Goal: Transaction & Acquisition: Subscribe to service/newsletter

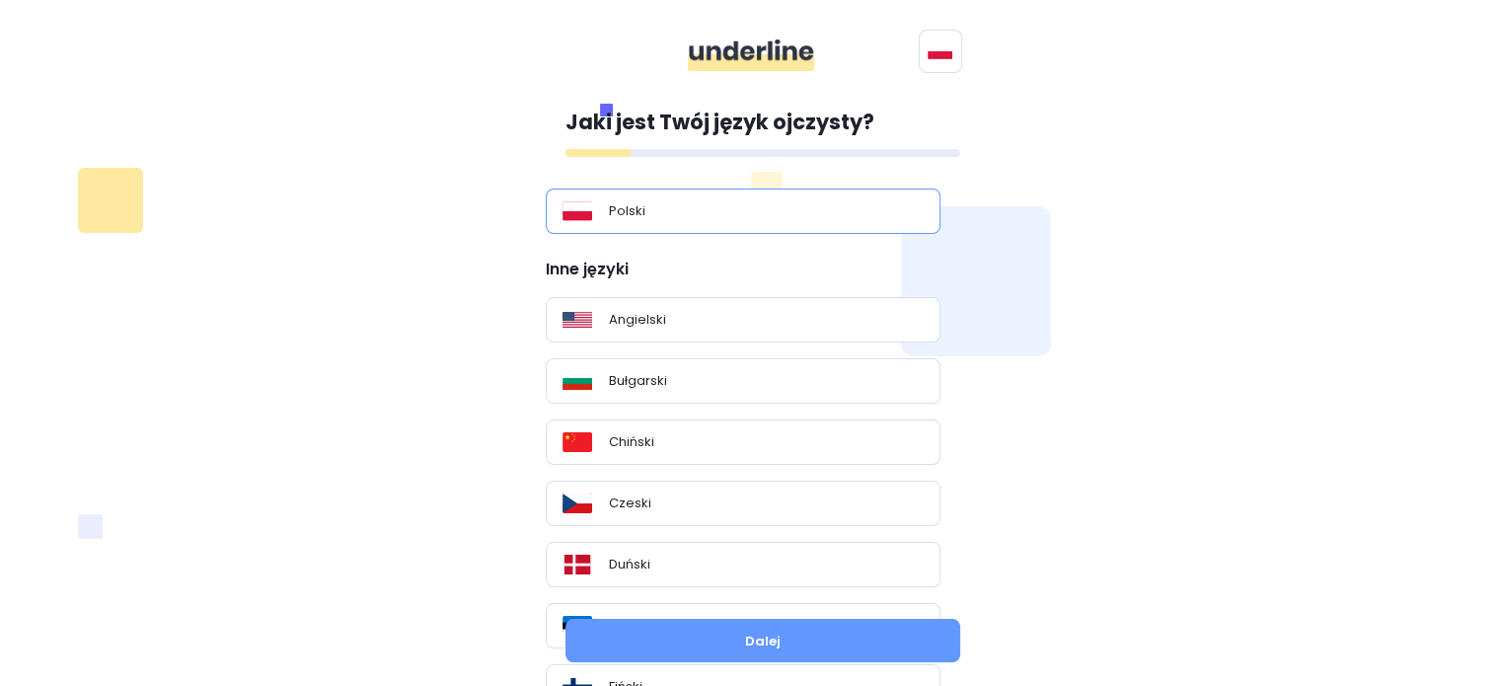
click at [663, 205] on div "Polski" at bounding box center [743, 211] width 361 height 20
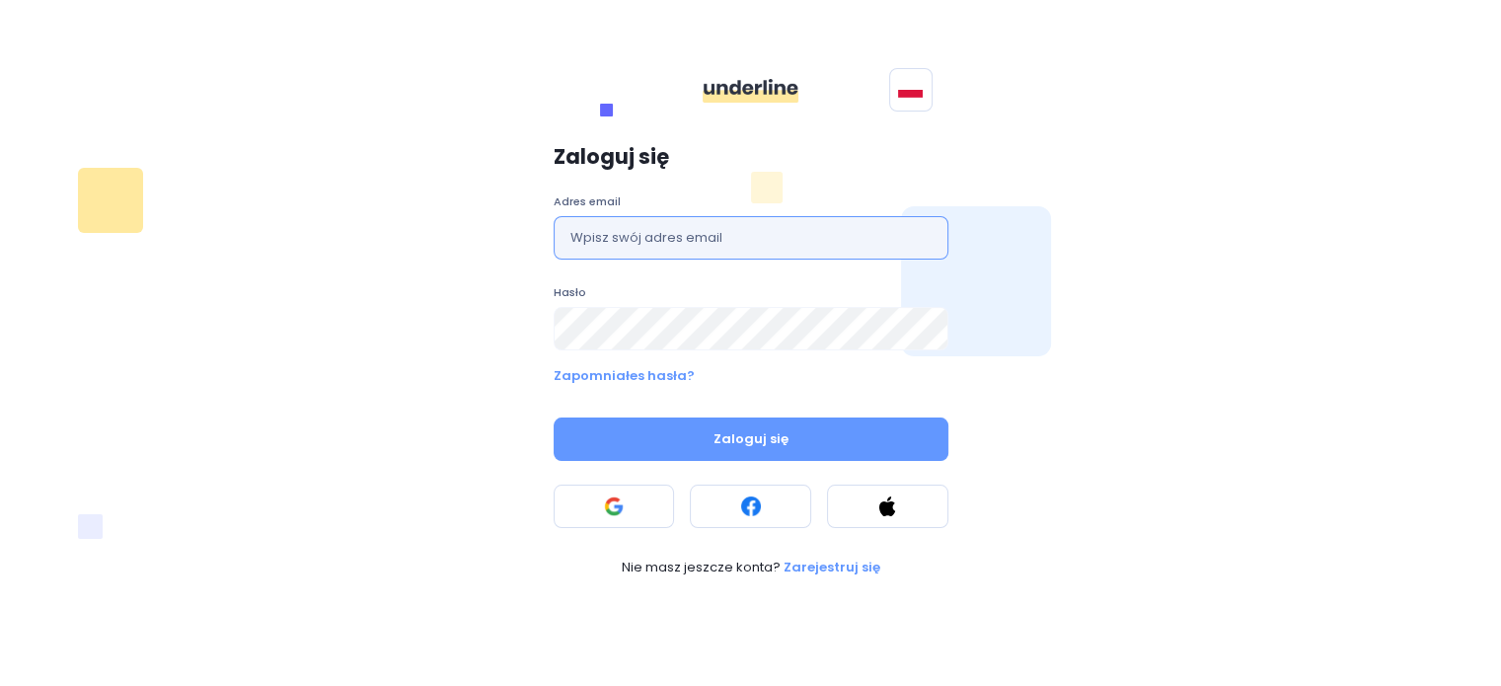
click at [658, 231] on input "text" at bounding box center [751, 237] width 395 height 43
click at [573, 508] on button at bounding box center [614, 506] width 121 height 43
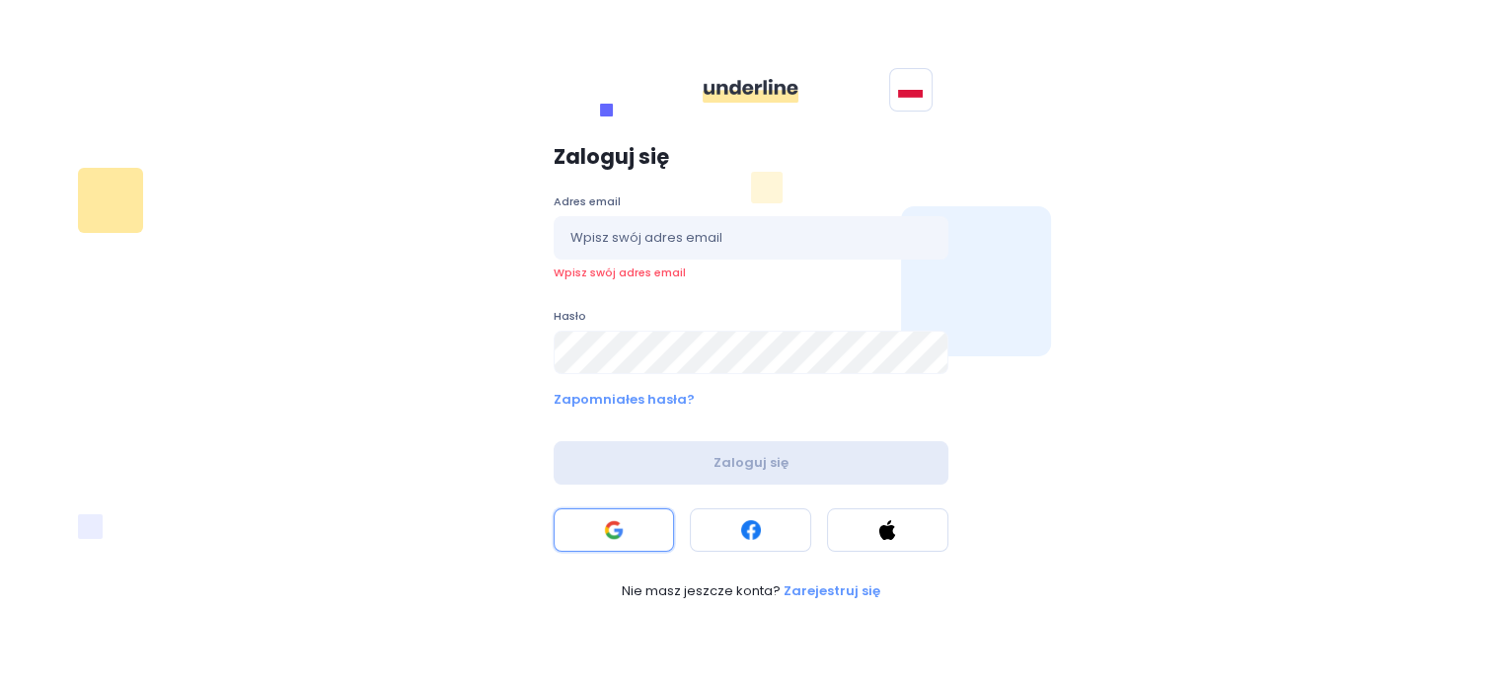
click at [585, 529] on button at bounding box center [614, 529] width 121 height 43
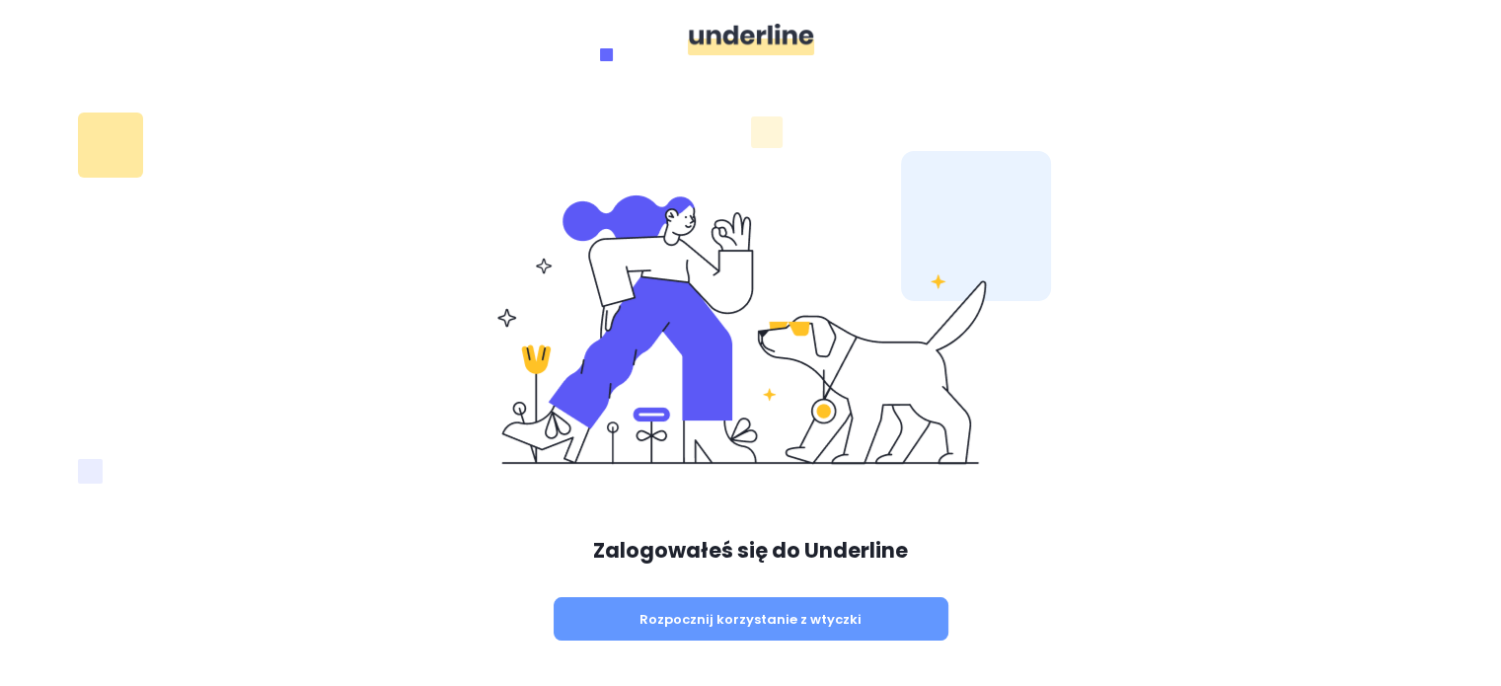
scroll to position [56, 0]
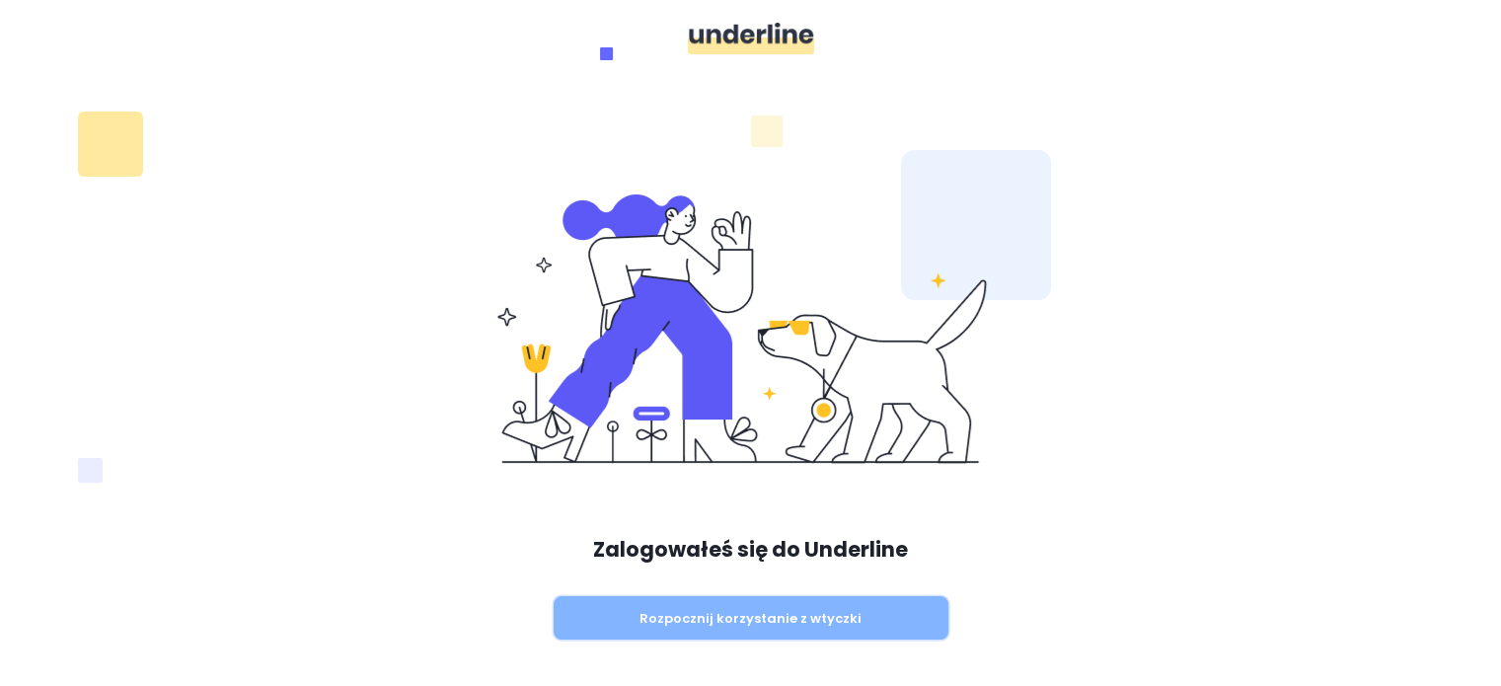
click at [740, 616] on button "Rozpocznij korzystanie z wtyczki" at bounding box center [751, 617] width 395 height 43
